Goal: Connect with others: Connect with others

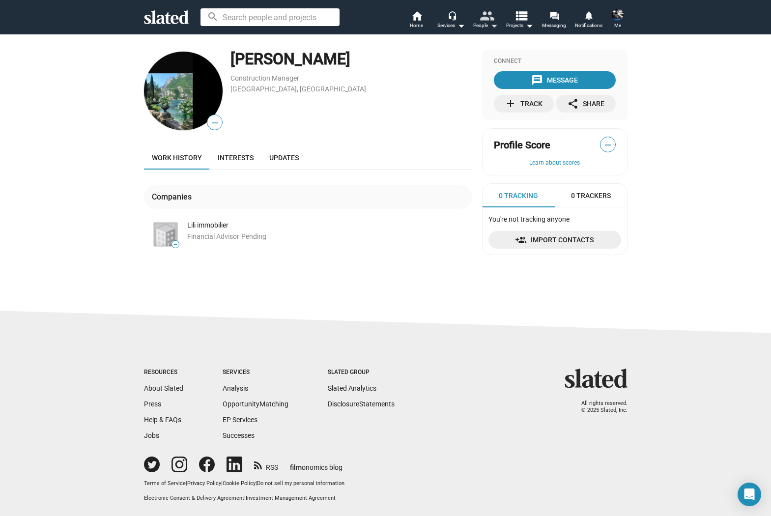
click at [483, 27] on div "People arrow_drop_down" at bounding box center [485, 26] width 25 height 12
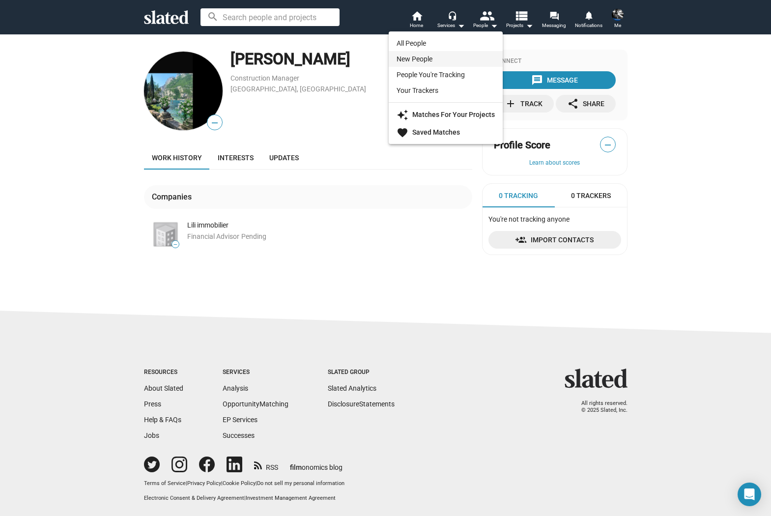
click at [420, 56] on link "New People" at bounding box center [446, 59] width 114 height 16
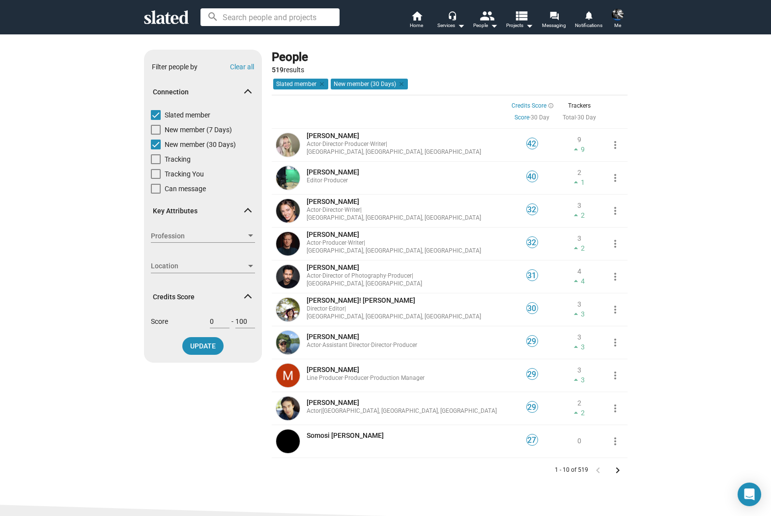
click at [244, 235] on span "Profession" at bounding box center [198, 236] width 95 height 10
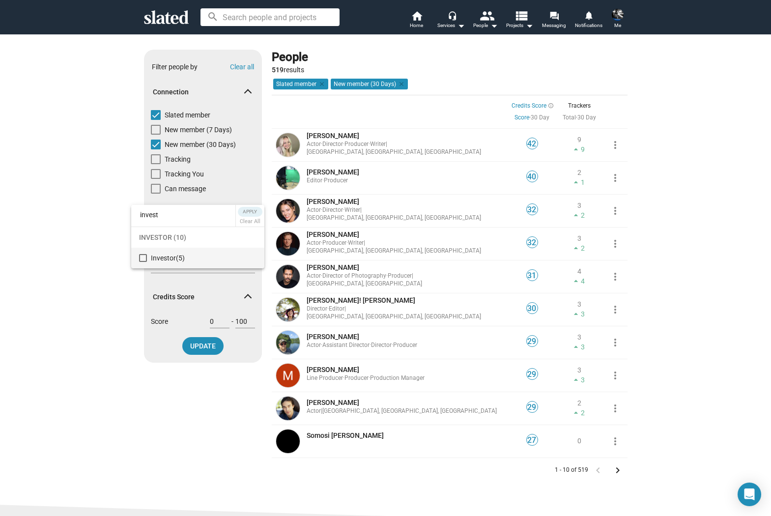
type input "invest"
click at [142, 260] on mat-pseudo-checkbox at bounding box center [143, 258] width 8 height 8
click at [250, 211] on span "Apply" at bounding box center [250, 212] width 18 height 10
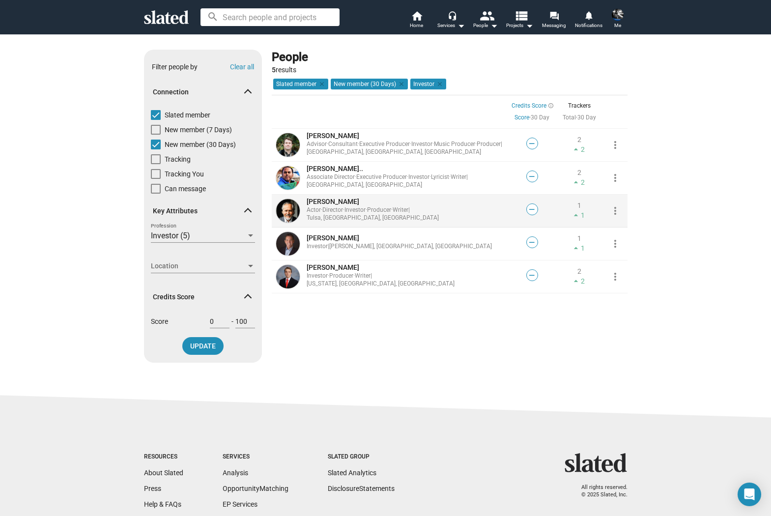
click at [314, 204] on span "Eric J..." at bounding box center [333, 202] width 53 height 8
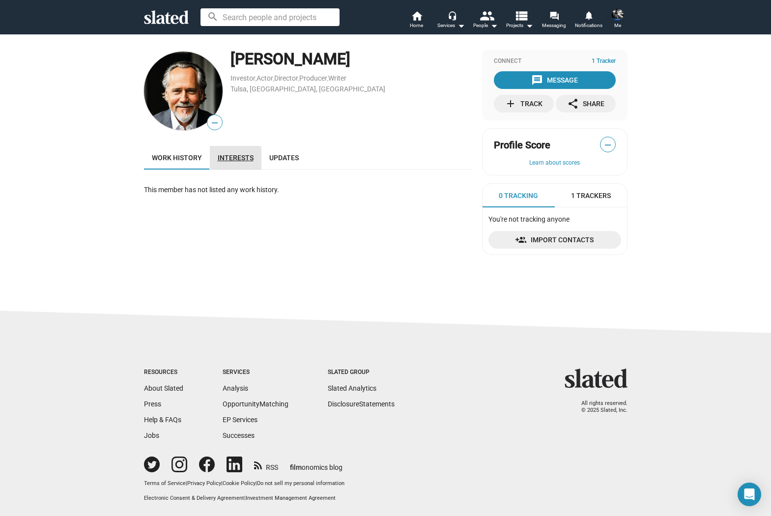
click at [231, 161] on span "Interests" at bounding box center [236, 158] width 36 height 8
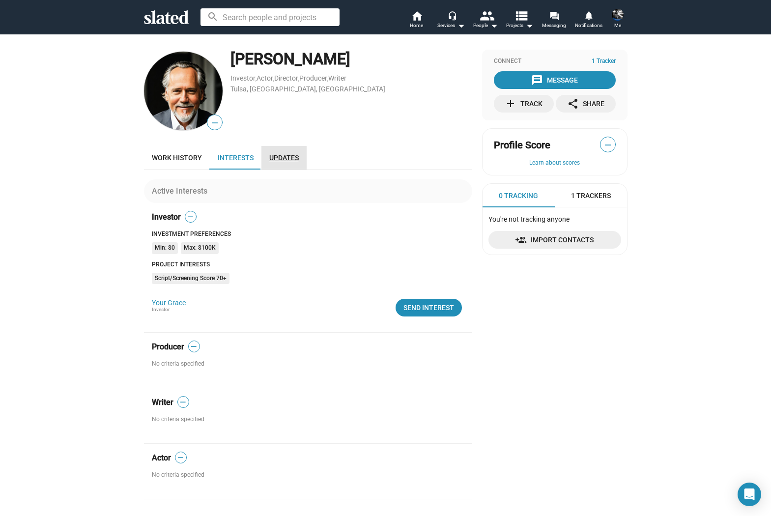
click at [281, 161] on span "Updates" at bounding box center [283, 158] width 29 height 8
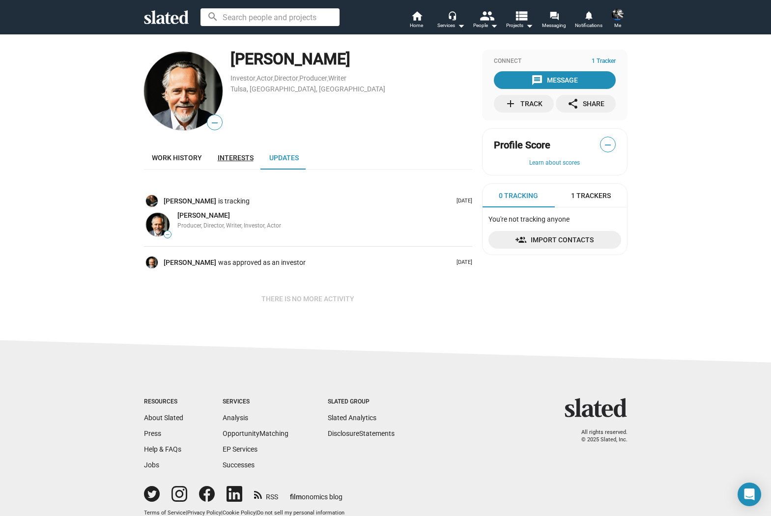
click at [233, 158] on span "Interests" at bounding box center [236, 158] width 36 height 8
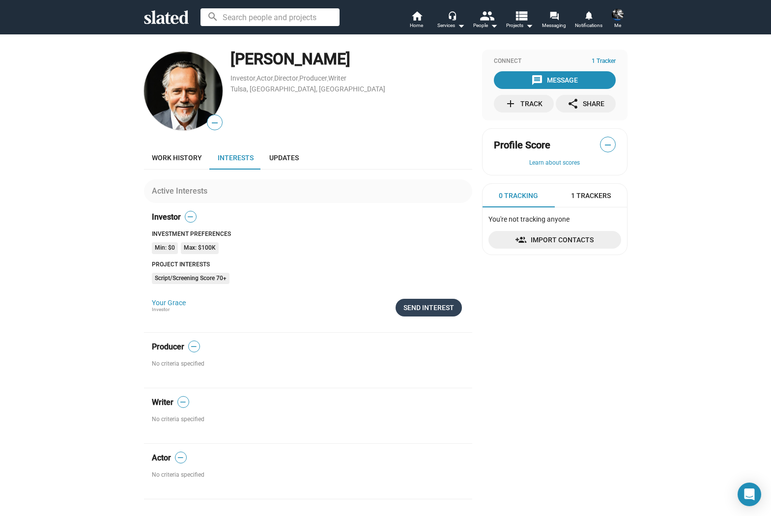
click at [428, 309] on div "Send Interest" at bounding box center [429, 308] width 51 height 18
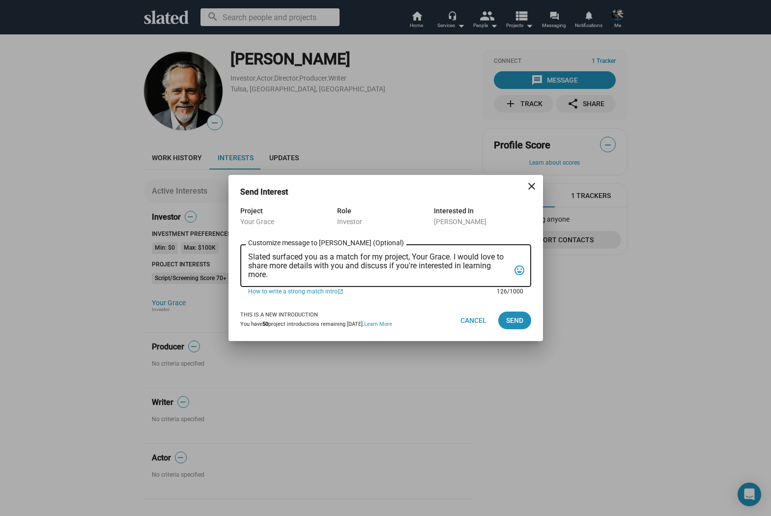
drag, startPoint x: 276, startPoint y: 276, endPoint x: 232, endPoint y: 247, distance: 52.9
click at [232, 247] on div "Project Your Grace Role Investor Interested In Eric Jenkins Slated surfaced you…" at bounding box center [386, 252] width 315 height 95
paste textarea "Hi Brian, Slated highlighted you as an investor or executive producer match for…"
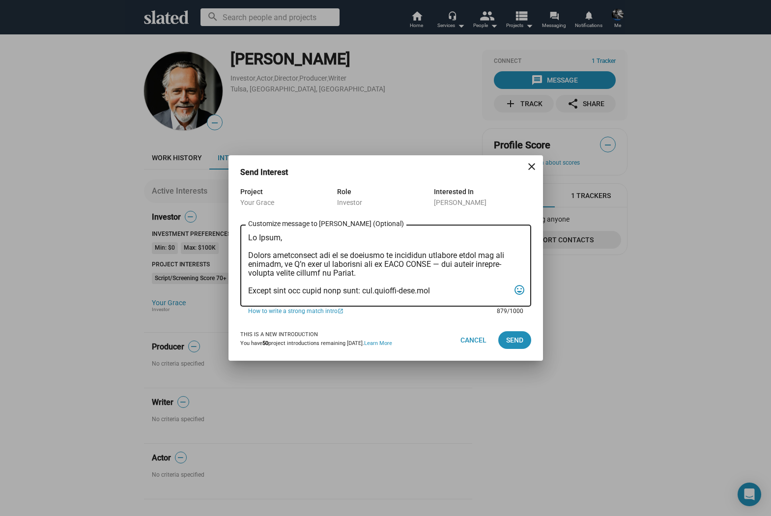
click at [267, 237] on textarea "Customize message to Eric (Optional) Customize message (Optional)" at bounding box center [379, 266] width 262 height 65
click at [442, 256] on textarea "Customize message to Eric (Optional) Customize message (Optional)" at bounding box center [379, 266] width 262 height 65
click at [384, 266] on textarea "Customize message to Eric (Optional) Customize message (Optional)" at bounding box center [379, 266] width 262 height 65
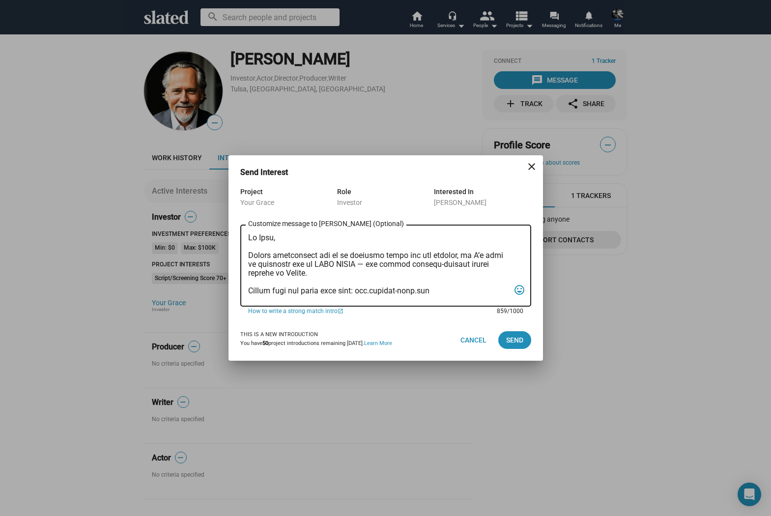
click at [384, 266] on textarea "Customize message to Eric (Optional) Customize message (Optional)" at bounding box center [379, 266] width 262 height 65
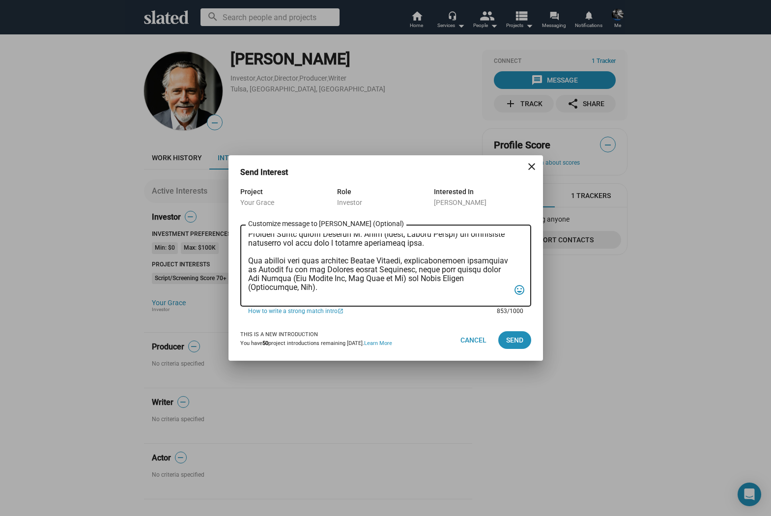
scroll to position [75, 0]
click at [353, 261] on textarea "Customize message to Eric (Optional) Customize message (Optional)" at bounding box center [379, 266] width 262 height 65
click at [373, 280] on textarea "Customize message to Eric (Optional) Customize message (Optional)" at bounding box center [379, 266] width 262 height 65
click at [418, 288] on textarea "Customize message to Eric (Optional) Customize message (Optional)" at bounding box center [379, 266] width 262 height 65
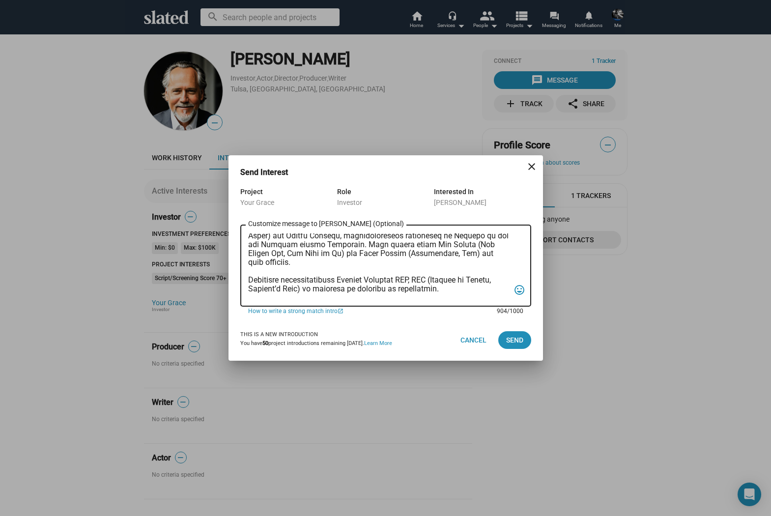
scroll to position [116, 0]
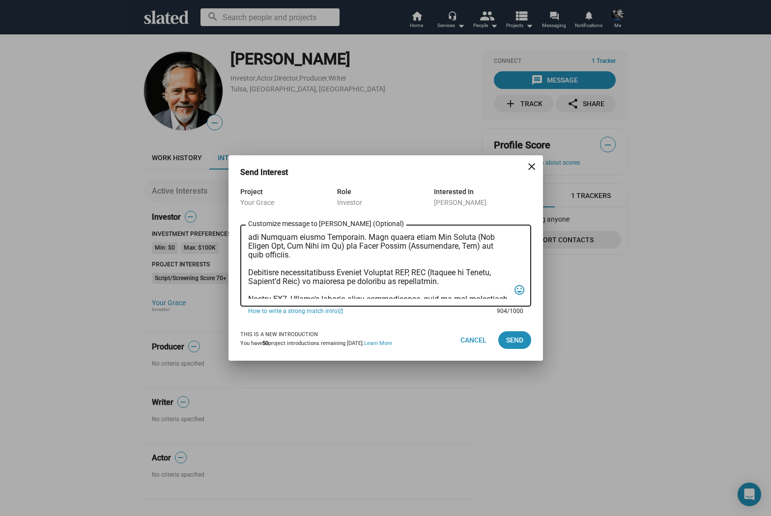
drag, startPoint x: 378, startPoint y: 274, endPoint x: 339, endPoint y: 275, distance: 38.9
click at [339, 275] on textarea "Customize message to Eric (Optional) Customize message (Optional)" at bounding box center [379, 266] width 262 height 65
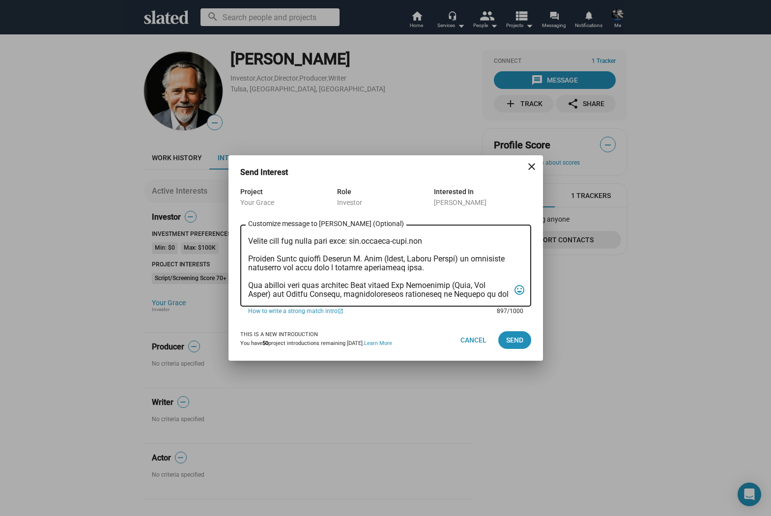
scroll to position [45, 0]
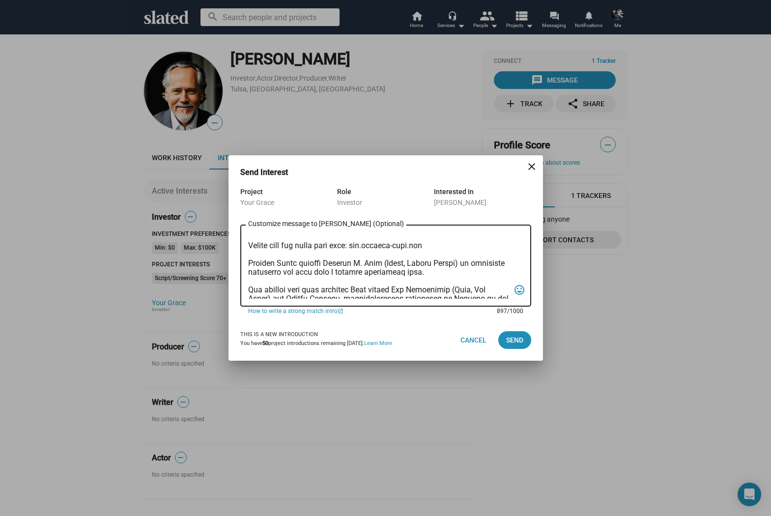
click at [449, 275] on textarea "Customize message to Eric (Optional) Customize message (Optional)" at bounding box center [379, 266] width 262 height 65
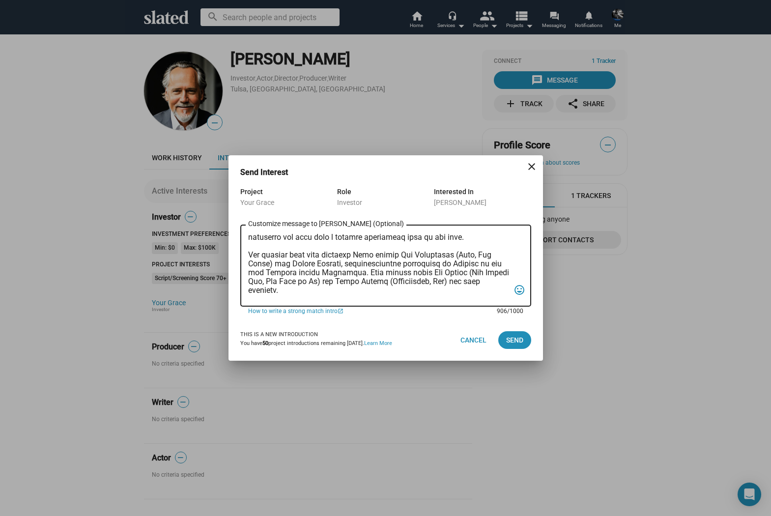
scroll to position [80, 0]
click at [372, 274] on textarea "Customize message to Eric (Optional) Customize message (Optional)" at bounding box center [379, 266] width 262 height 65
click at [350, 274] on textarea "Customize message to Eric (Optional) Customize message (Optional)" at bounding box center [379, 266] width 262 height 65
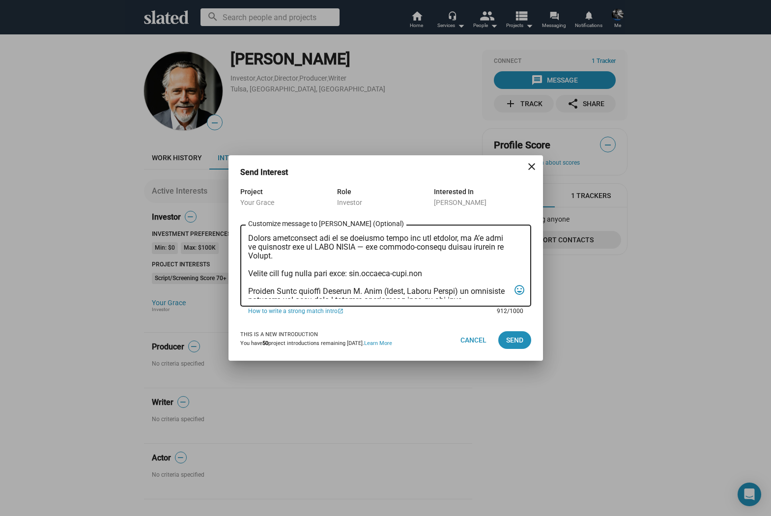
scroll to position [0, 0]
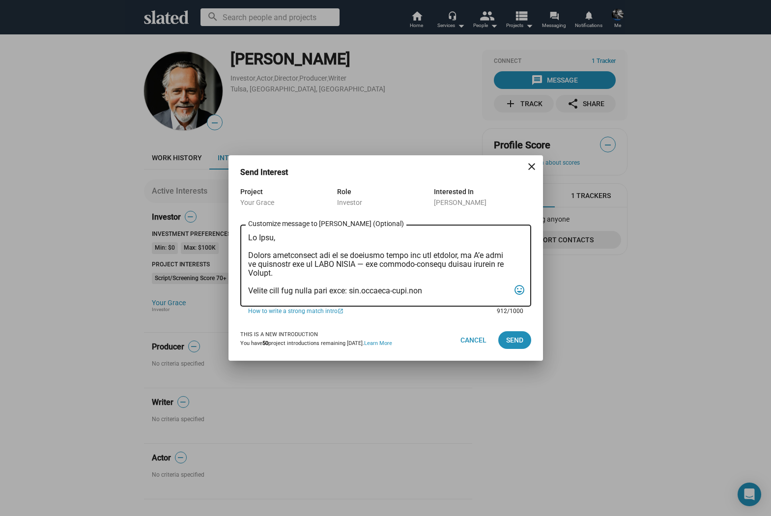
drag, startPoint x: 294, startPoint y: 296, endPoint x: 255, endPoint y: 224, distance: 81.9
click at [255, 224] on div "Customize message to Eric (Optional) Customize message (Optional)" at bounding box center [379, 265] width 262 height 84
paste textarea "potential investor match for our feature, Your Grace — currently the highest-sc…"
click at [485, 256] on textarea "Hi Eric, Slated highlighted you as a potential investor match for our feature, …" at bounding box center [379, 266] width 262 height 65
click at [269, 294] on textarea "Hi Eric, Slated highlighted you as a potential investor match for our feature, …" at bounding box center [379, 266] width 262 height 65
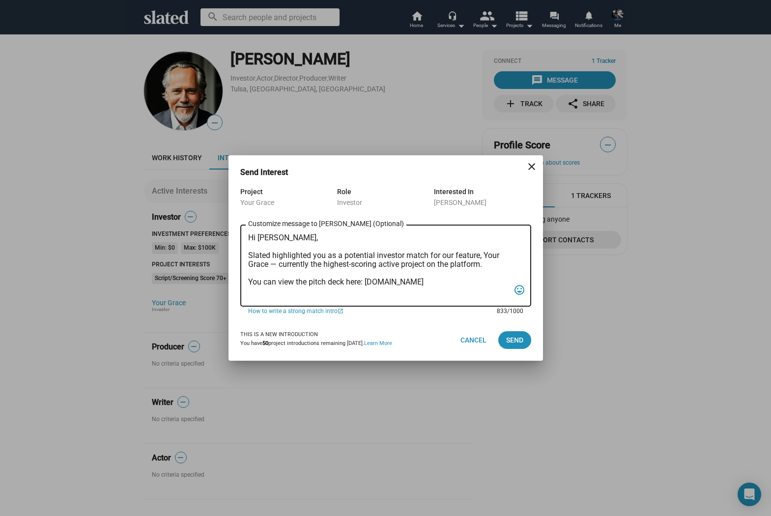
scroll to position [15, 0]
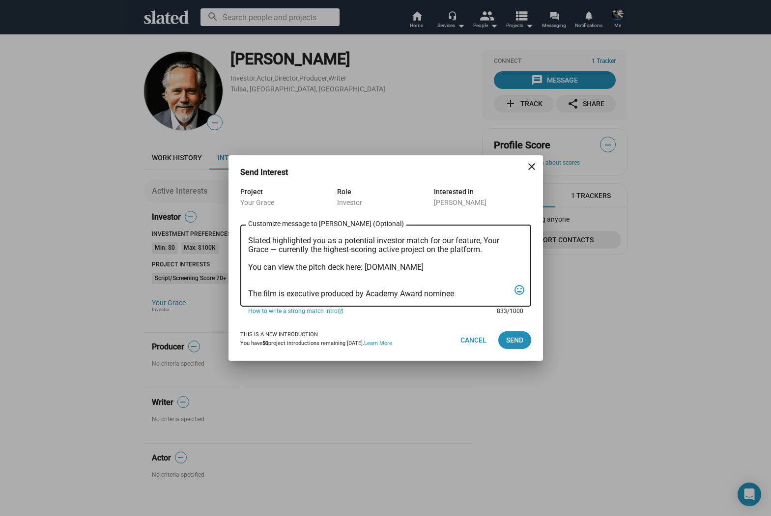
click at [271, 286] on textarea "Hi Eric, Slated highlighted you as a potential investor match for our feature, …" at bounding box center [379, 266] width 262 height 65
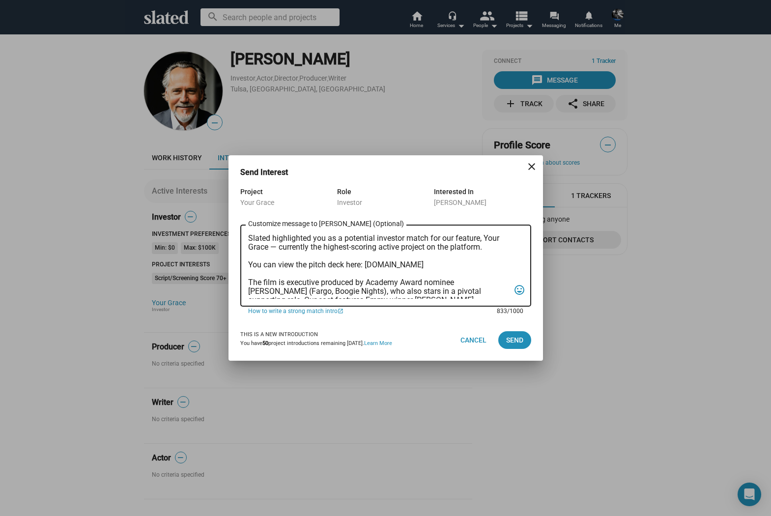
scroll to position [19, 0]
click at [361, 264] on textarea "Hi Eric, Slated highlighted you as a potential investor match for our feature, …" at bounding box center [379, 266] width 262 height 65
click at [356, 264] on textarea "Hi Eric, Slated highlighted you as a potential investor match for our feature, …" at bounding box center [379, 266] width 262 height 65
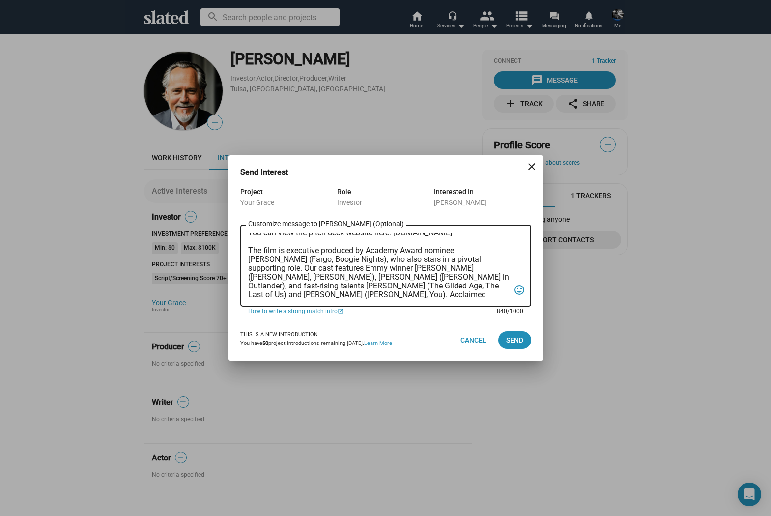
scroll to position [52, 0]
click at [280, 266] on textarea "Hi Eric, Slated highlighted you as a potential investor match for our feature, …" at bounding box center [379, 266] width 262 height 65
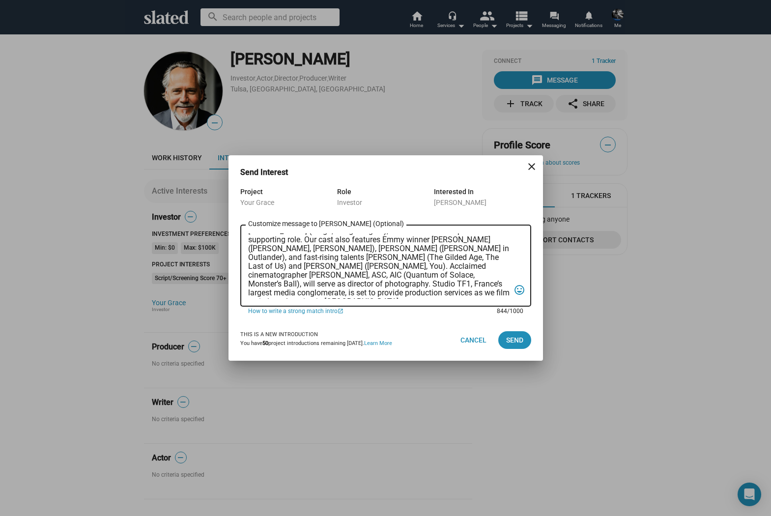
scroll to position [79, 0]
click at [461, 274] on textarea "Hi Eric, Slated highlighted you as a potential investor match for our feature, …" at bounding box center [379, 266] width 262 height 65
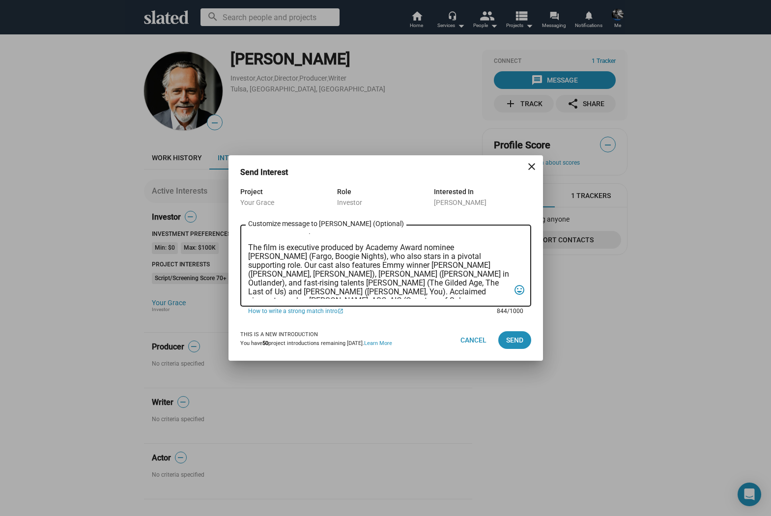
scroll to position [62, 0]
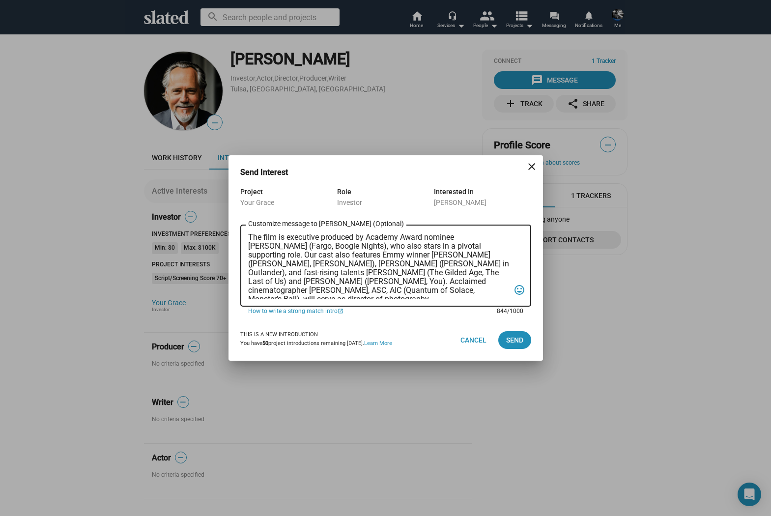
click at [433, 265] on textarea "Hi Eric, Slated highlighted you as a potential investor match for our feature, …" at bounding box center [379, 266] width 262 height 65
click at [249, 255] on textarea "Hi Eric, Slated highlighted you as a potential investor match for our feature, …" at bounding box center [379, 266] width 262 height 65
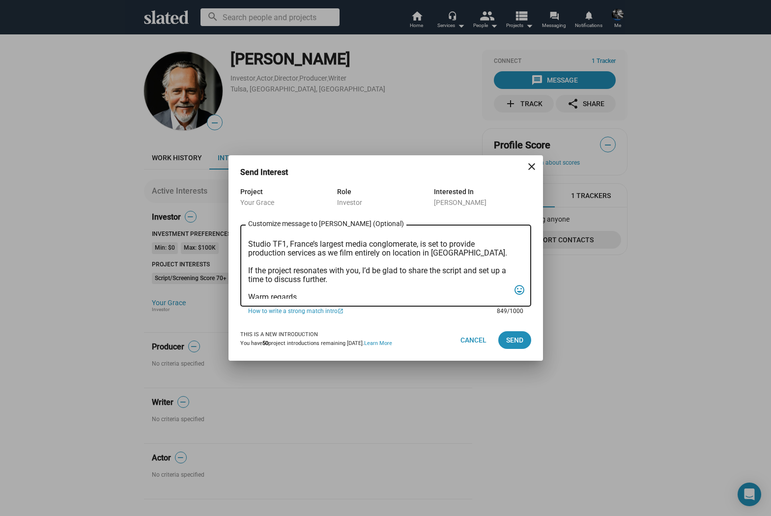
scroll to position [165, 0]
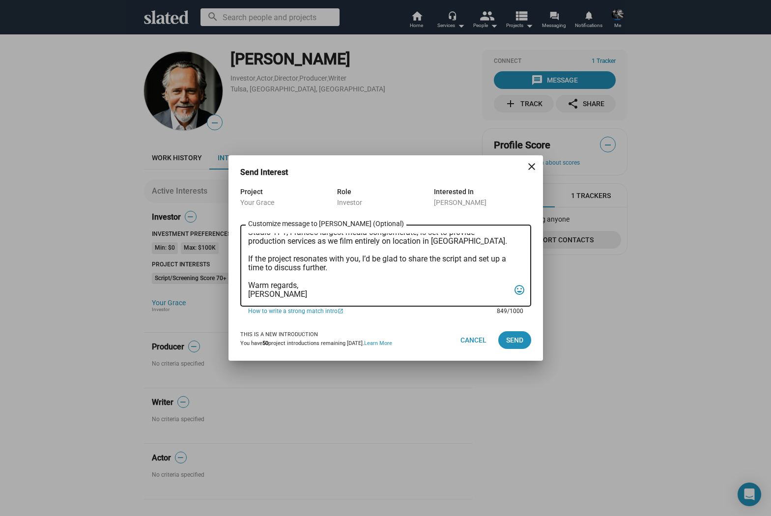
click at [297, 296] on textarea "Customize message to Eric (Optional) Customize message (Optional)" at bounding box center [379, 266] width 262 height 65
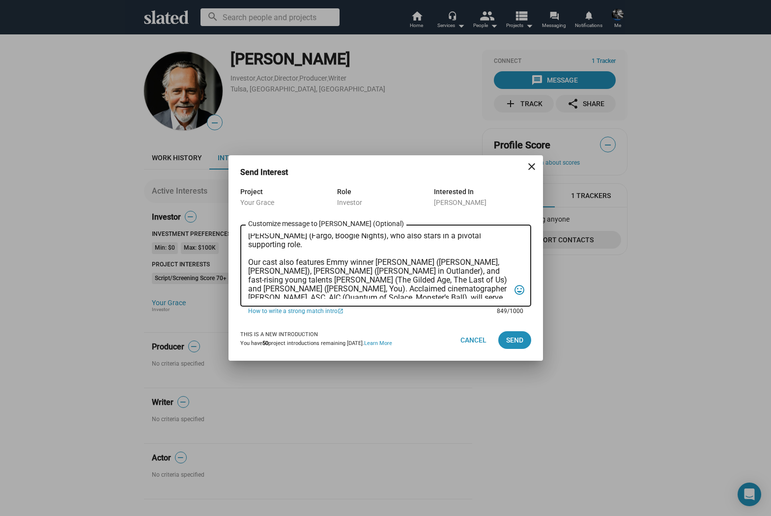
scroll to position [0, 0]
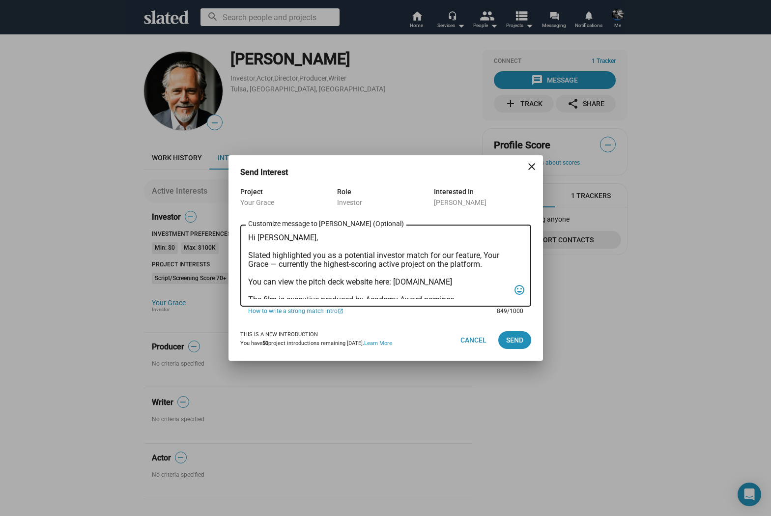
drag, startPoint x: 297, startPoint y: 296, endPoint x: 248, endPoint y: 231, distance: 82.1
click at [248, 231] on div "Customize message to Eric (Optional) Customize message (Optional)" at bounding box center [379, 265] width 262 height 84
click at [365, 275] on textarea "Customize message to Eric (Optional) Customize message (Optional)" at bounding box center [379, 266] width 262 height 65
type textarea "Hi [PERSON_NAME], Slated highlighted you as a potential investor match for our …"
click at [512, 339] on span "Send" at bounding box center [514, 340] width 17 height 18
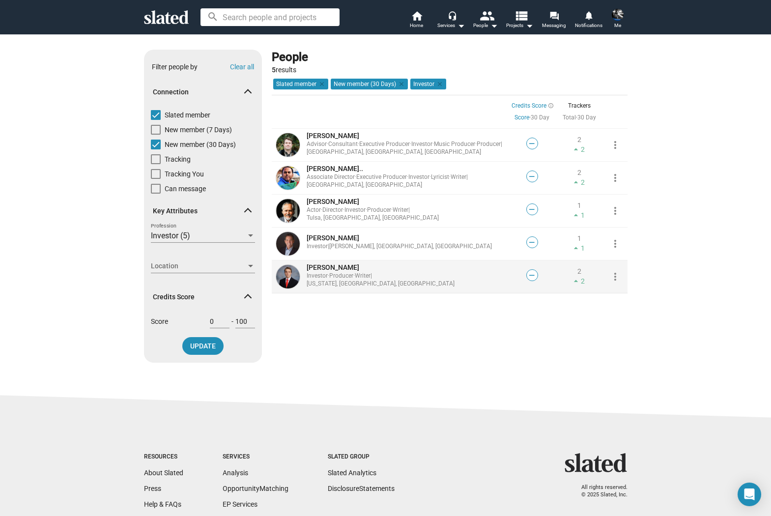
click at [315, 271] on span "Brian N..." at bounding box center [333, 268] width 53 height 8
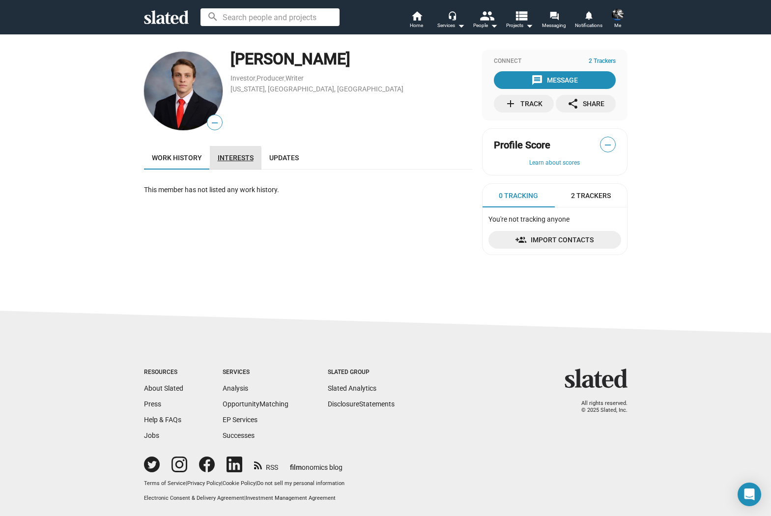
click at [231, 160] on span "Interests" at bounding box center [236, 158] width 36 height 8
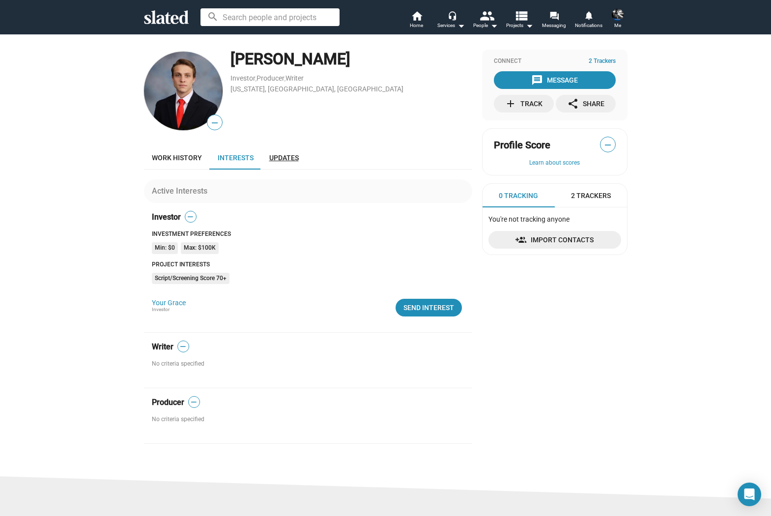
click at [285, 162] on link "Updates" at bounding box center [284, 158] width 45 height 24
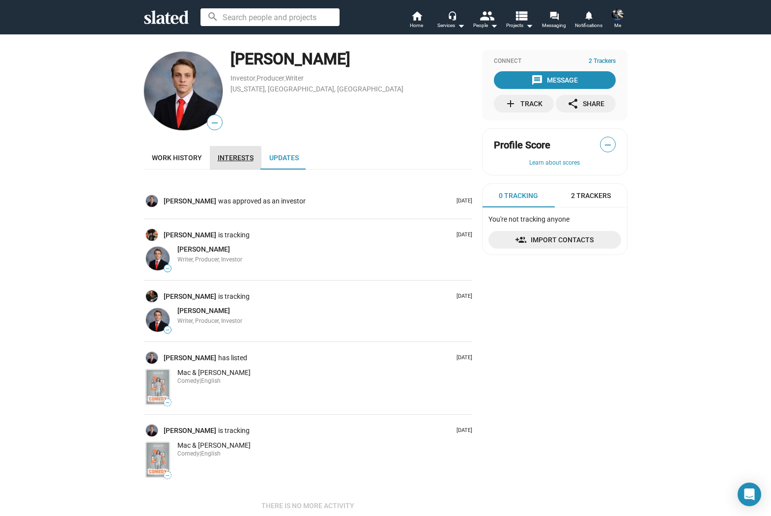
click at [232, 158] on span "Interests" at bounding box center [236, 158] width 36 height 8
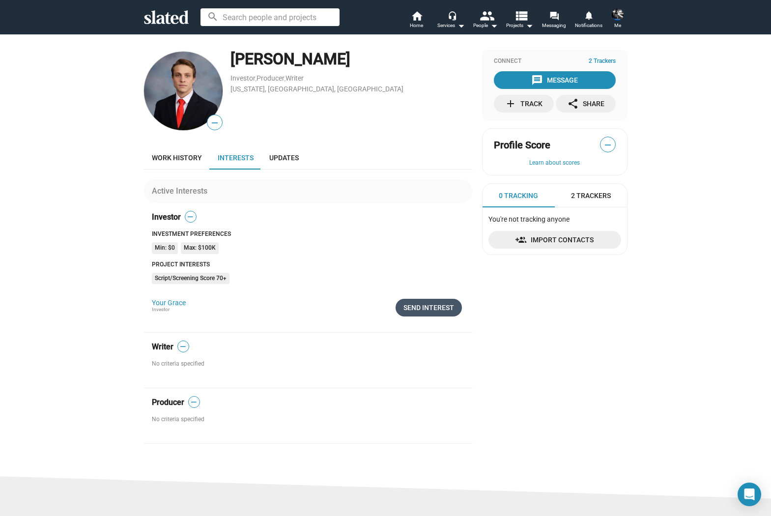
click at [425, 307] on div "Send Interest" at bounding box center [429, 308] width 51 height 18
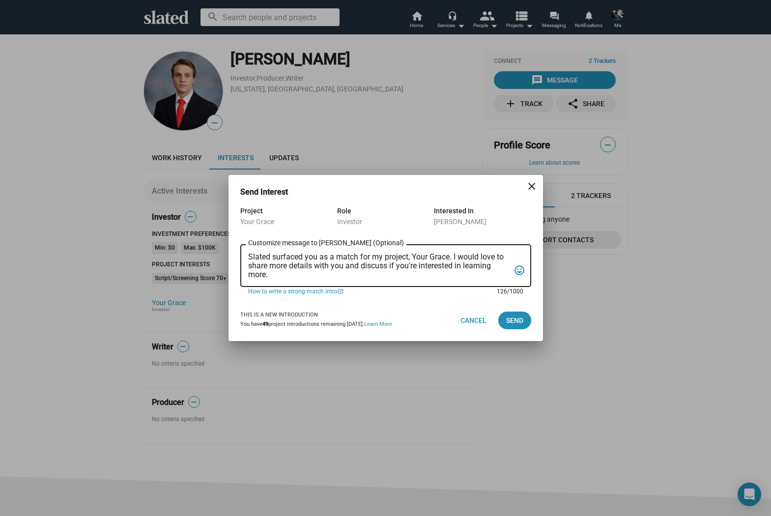
drag, startPoint x: 272, startPoint y: 277, endPoint x: 235, endPoint y: 248, distance: 47.0
click at [235, 248] on div "Project Your Grace Role Investor Interested In Brian Nall Slated surfaced you a…" at bounding box center [386, 252] width 315 height 95
paste textarea "Hi [PERSON_NAME], Slated highlighted you as a potential investor match for our …"
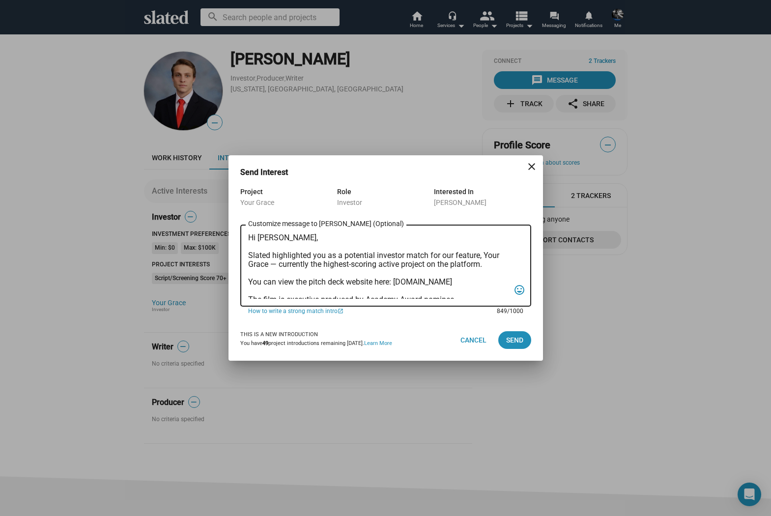
click at [263, 239] on textarea "Customize message to Brian (Optional) Customize message (Optional)" at bounding box center [379, 266] width 262 height 65
type textarea "Hi Brian, Slated highlighted you as a potential investor match for our feature,…"
click at [513, 337] on span "Send" at bounding box center [514, 340] width 17 height 18
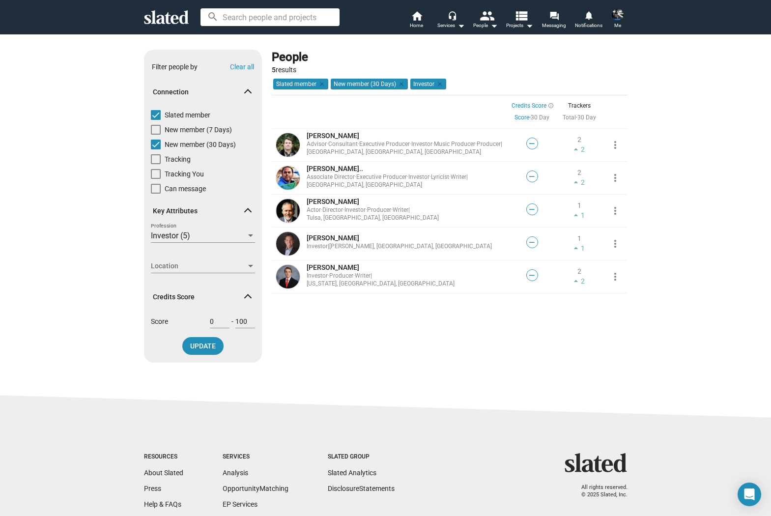
click at [250, 236] on div at bounding box center [250, 236] width 5 height 2
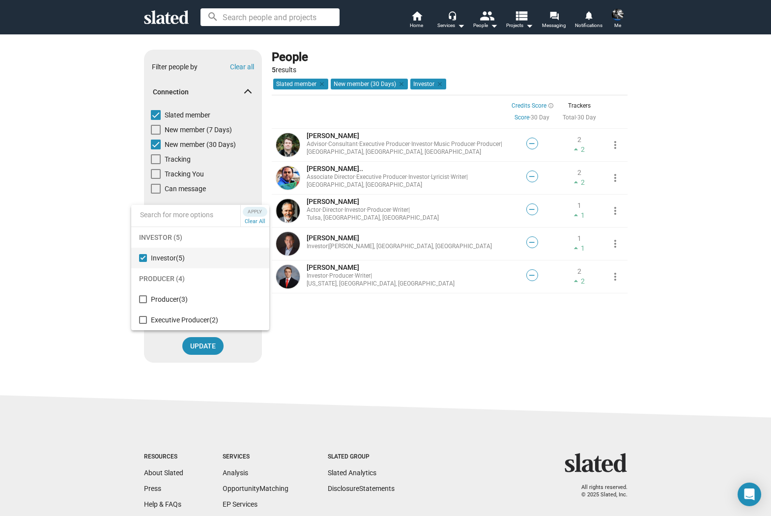
click at [142, 257] on mat-pseudo-checkbox at bounding box center [143, 258] width 8 height 8
click at [163, 218] on input at bounding box center [185, 215] width 109 height 23
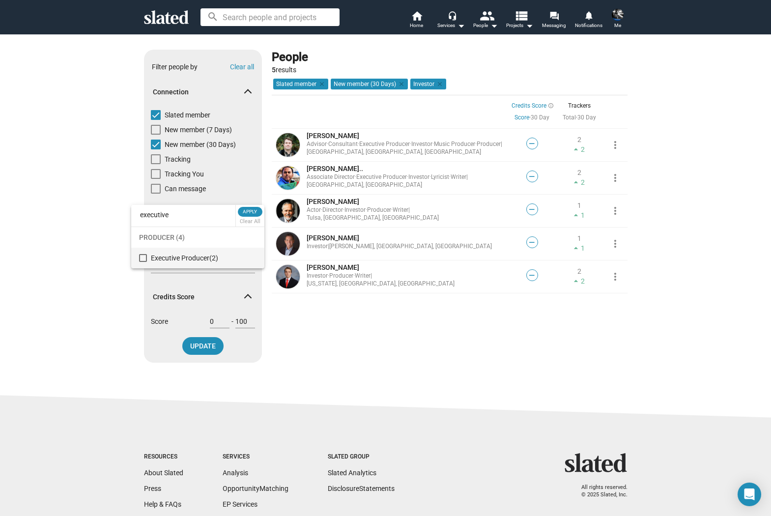
type input "executive"
click at [142, 257] on mat-pseudo-checkbox at bounding box center [143, 258] width 8 height 8
click at [249, 214] on span "Apply" at bounding box center [250, 212] width 18 height 10
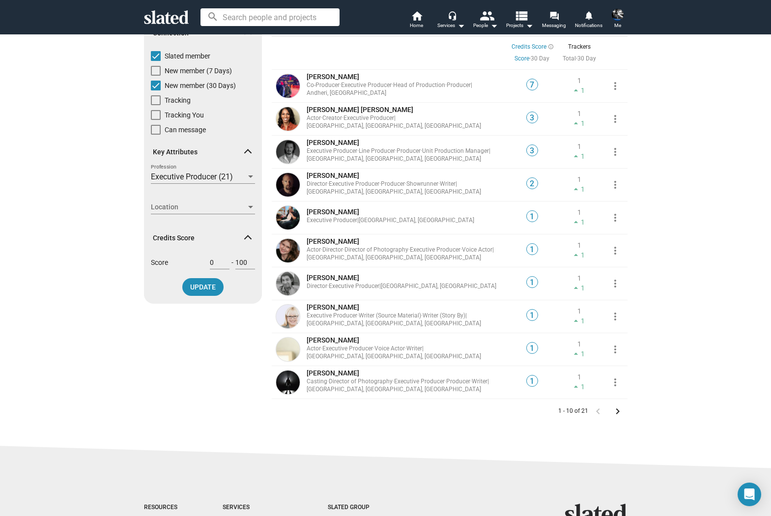
scroll to position [68, 0]
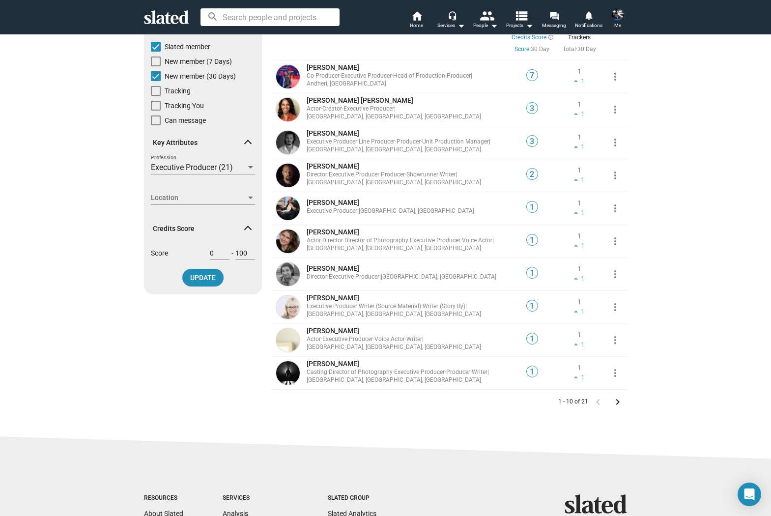
click at [618, 402] on mat-icon "keyboard_arrow_right" at bounding box center [618, 402] width 12 height 12
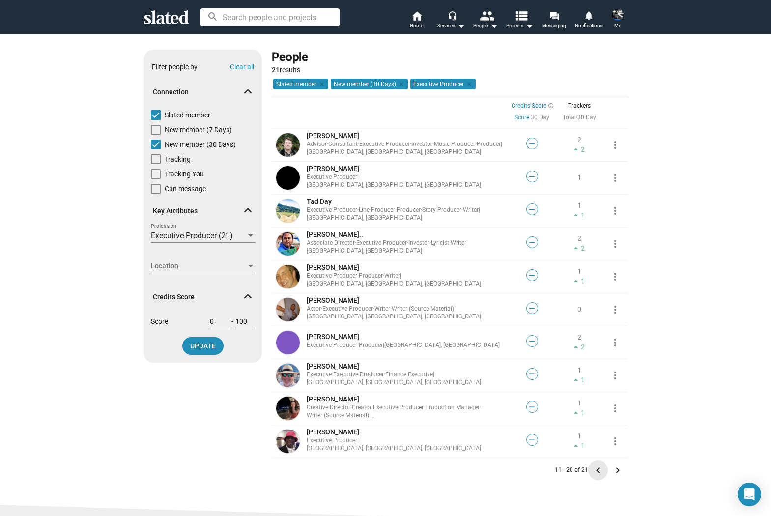
click at [598, 469] on mat-icon "keyboard_arrow_left" at bounding box center [598, 471] width 12 height 12
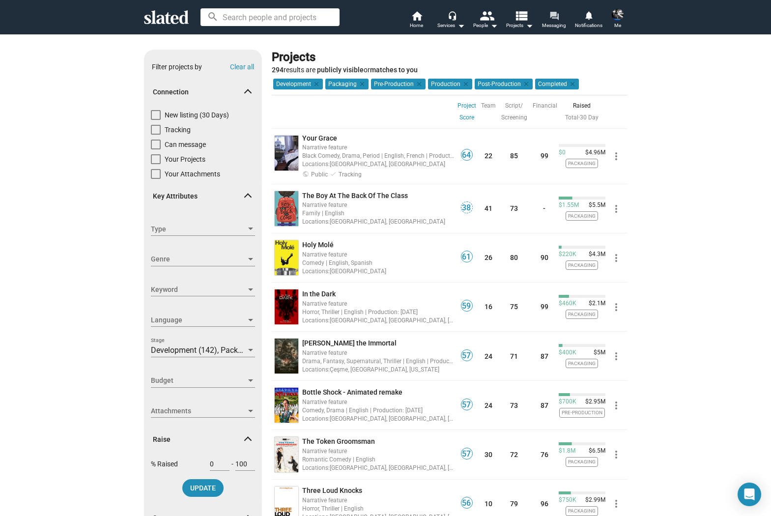
click at [552, 28] on span "Messaging" at bounding box center [554, 26] width 24 height 12
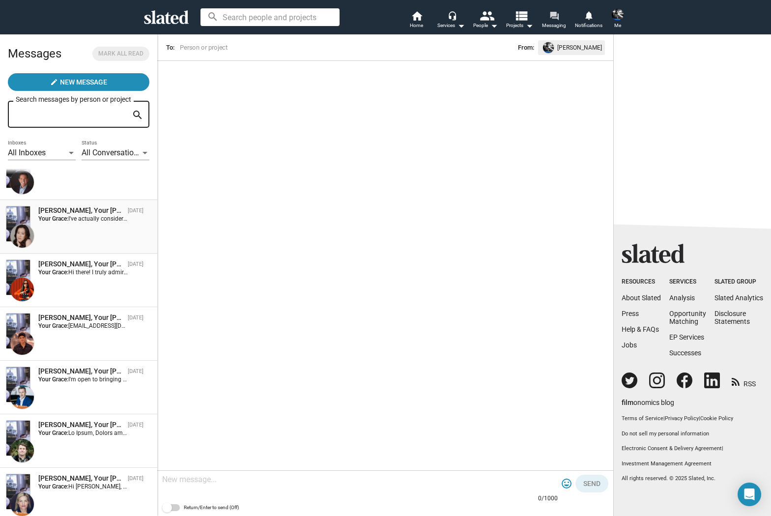
scroll to position [457, 0]
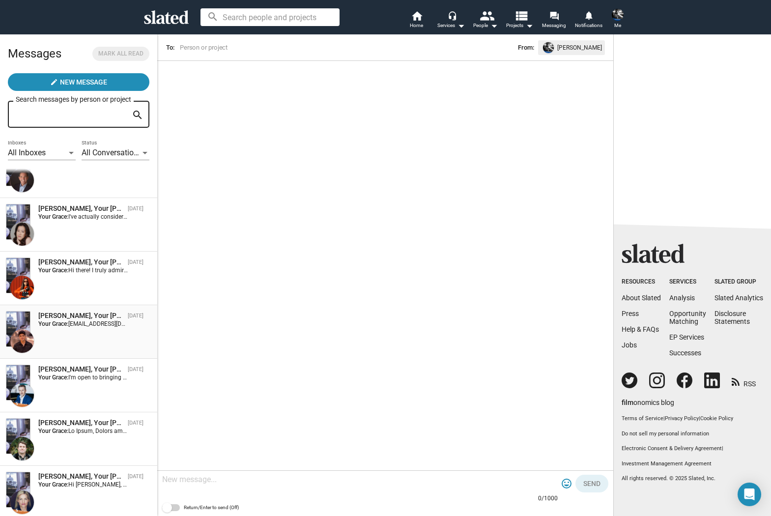
click at [73, 333] on div "[PERSON_NAME], Your [PERSON_NAME] [DATE] Your Grace: [EMAIL_ADDRESS][DOMAIN_NAM…" at bounding box center [79, 332] width 146 height 42
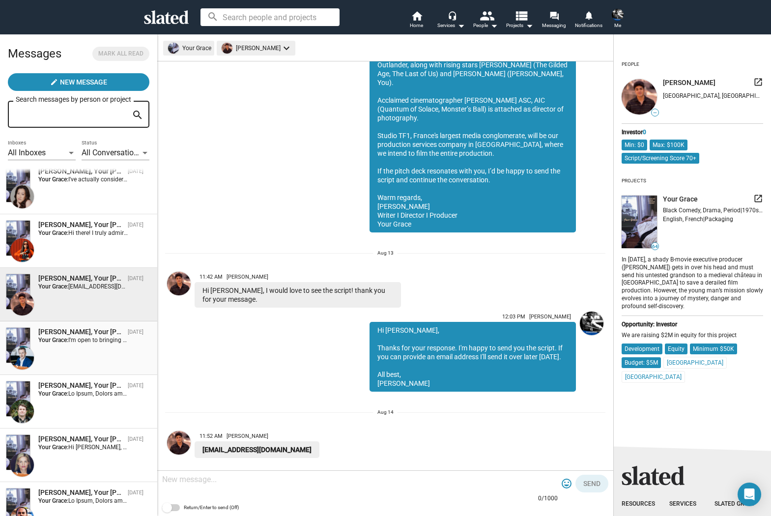
scroll to position [504, 0]
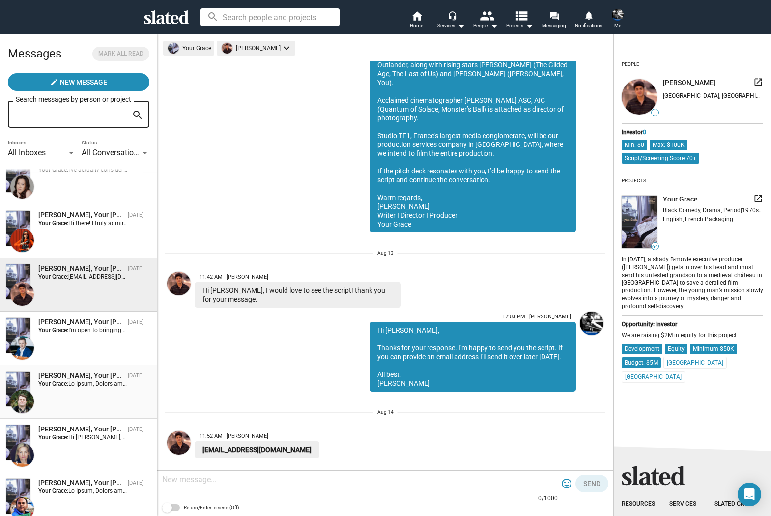
click at [71, 381] on div "[PERSON_NAME], Your [PERSON_NAME]" at bounding box center [81, 375] width 86 height 9
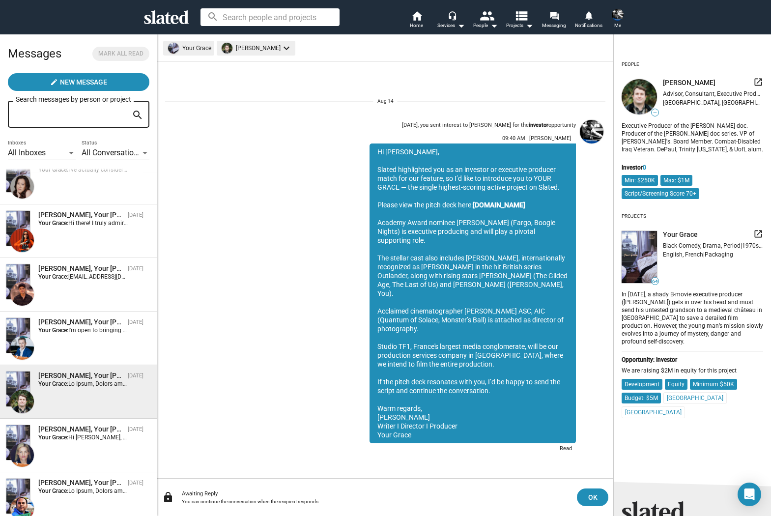
drag, startPoint x: 418, startPoint y: 434, endPoint x: 378, endPoint y: 156, distance: 280.7
click at [378, 156] on div "Hi [PERSON_NAME], Slated highlighted you as an investor or executive producer m…" at bounding box center [473, 294] width 206 height 300
copy div "Lo Ipsum, Dolors ametconsect adi el se doeiusmo te incididun utlabore etdol mag…"
click at [326, 234] on div "[DATE], you sent interest to [PERSON_NAME] for the investor opportunity 09:40 A…" at bounding box center [385, 286] width 441 height 340
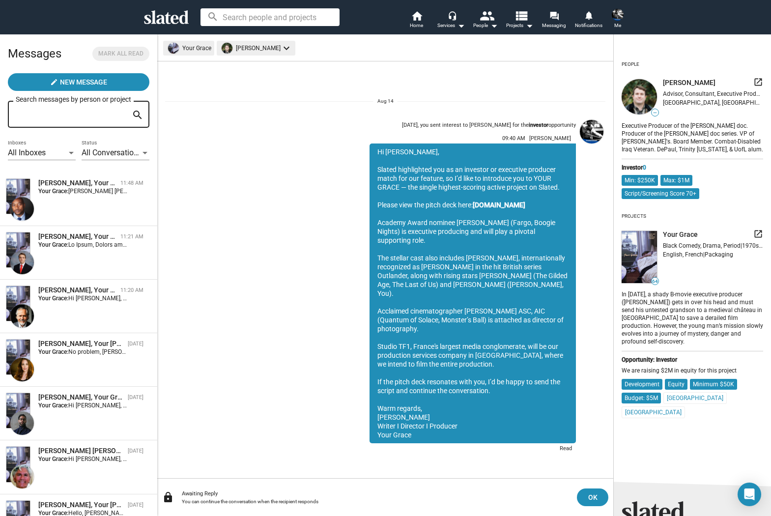
scroll to position [666, 0]
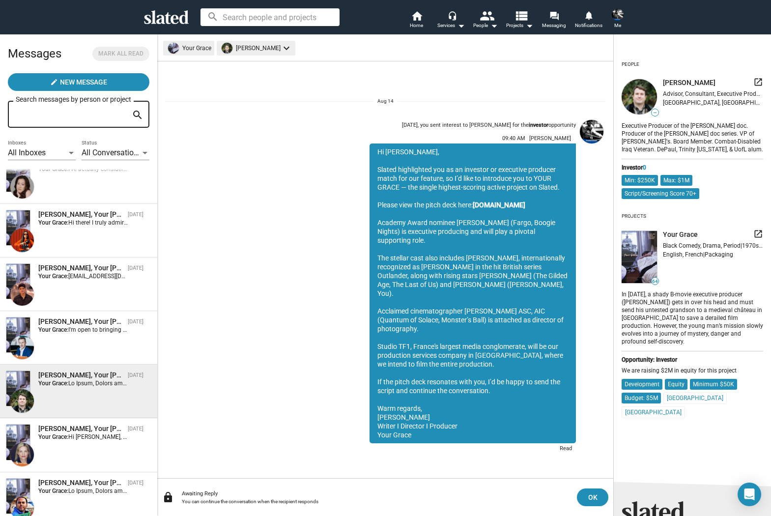
click at [253, 18] on input at bounding box center [270, 17] width 139 height 18
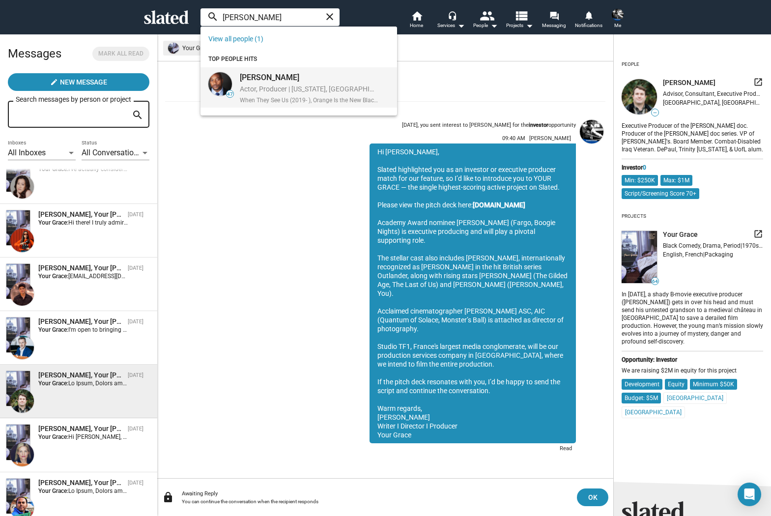
type input "jimmy gary"
click at [258, 86] on div "Actor, Producer | New York, NY, US" at bounding box center [309, 90] width 138 height 10
